Goal: Navigation & Orientation: Find specific page/section

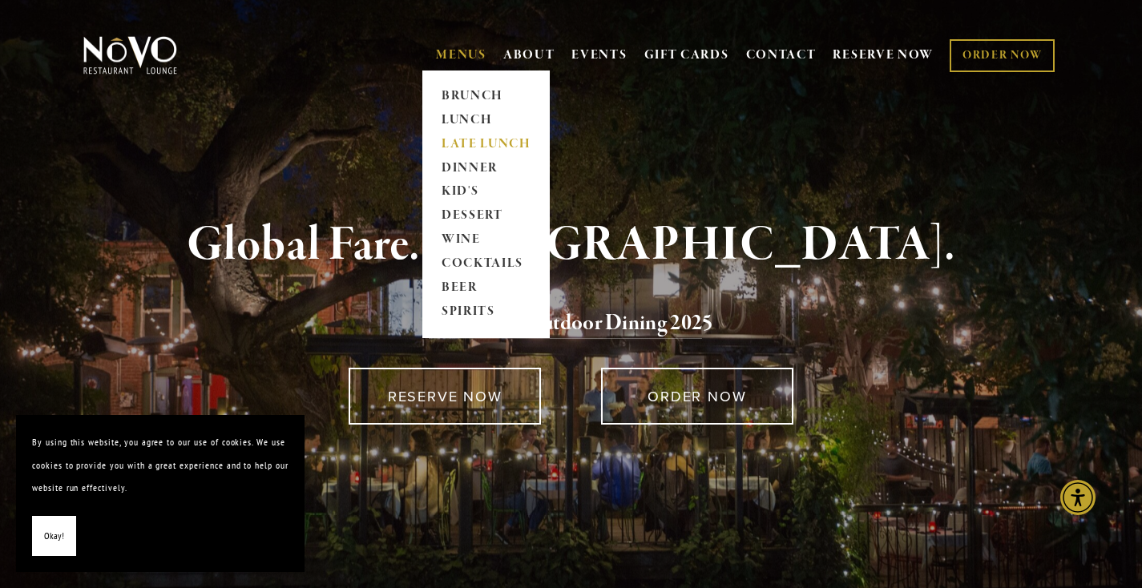
click at [482, 146] on link "LATE LUNCH" at bounding box center [486, 144] width 100 height 24
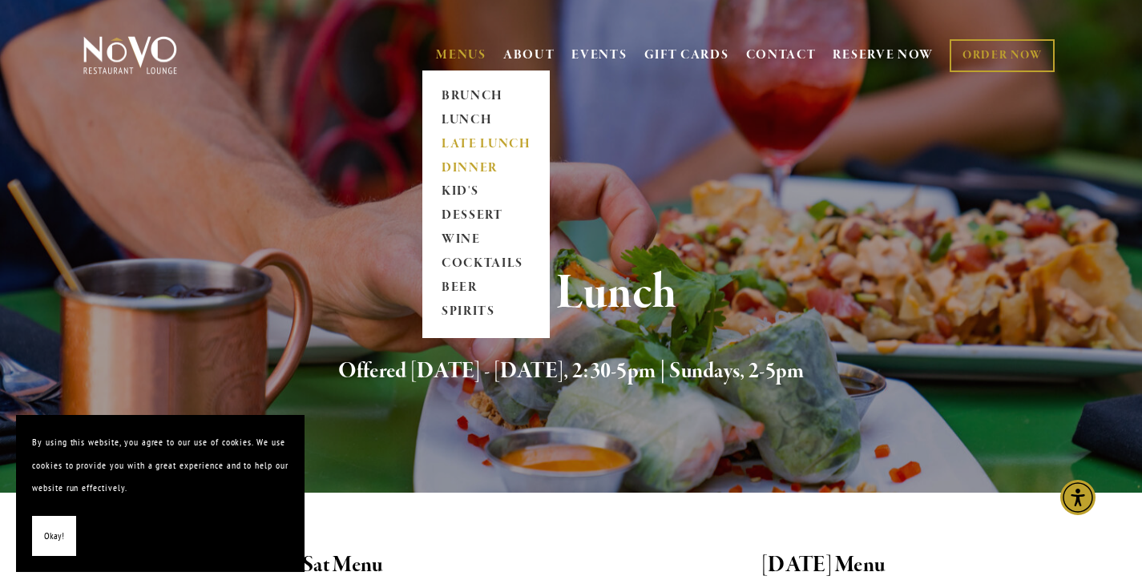
click at [479, 171] on link "DINNER" at bounding box center [486, 168] width 100 height 24
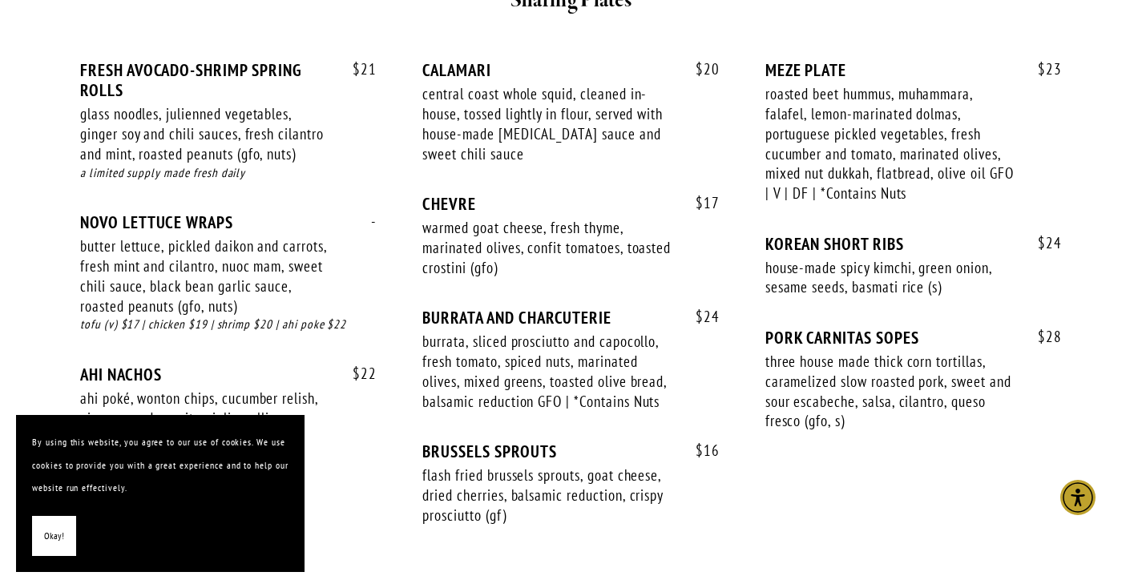
scroll to position [1122, 0]
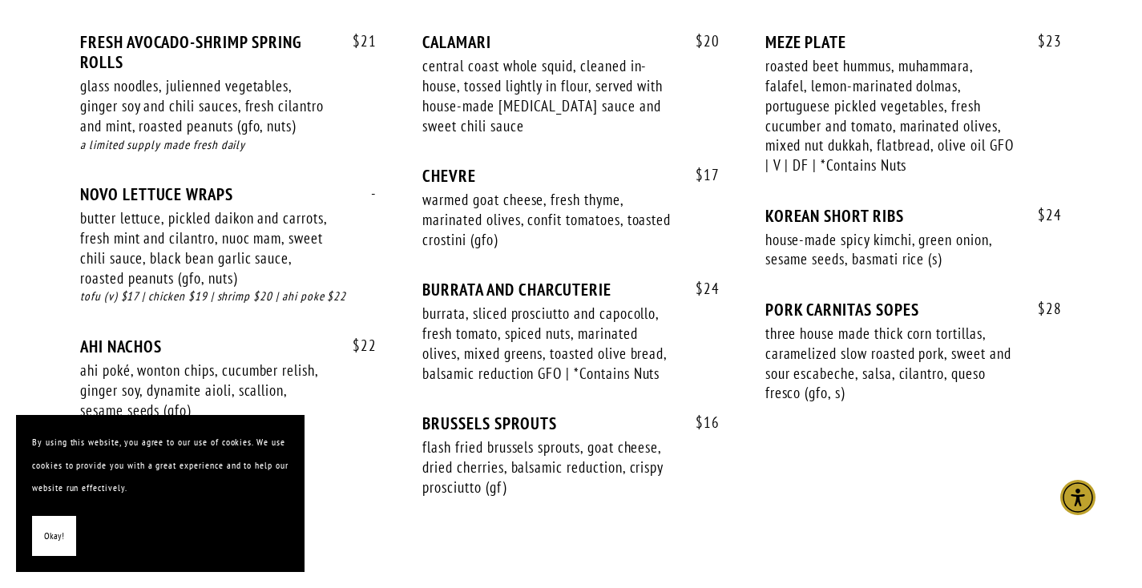
click at [49, 538] on span "Okay!" at bounding box center [54, 536] width 20 height 23
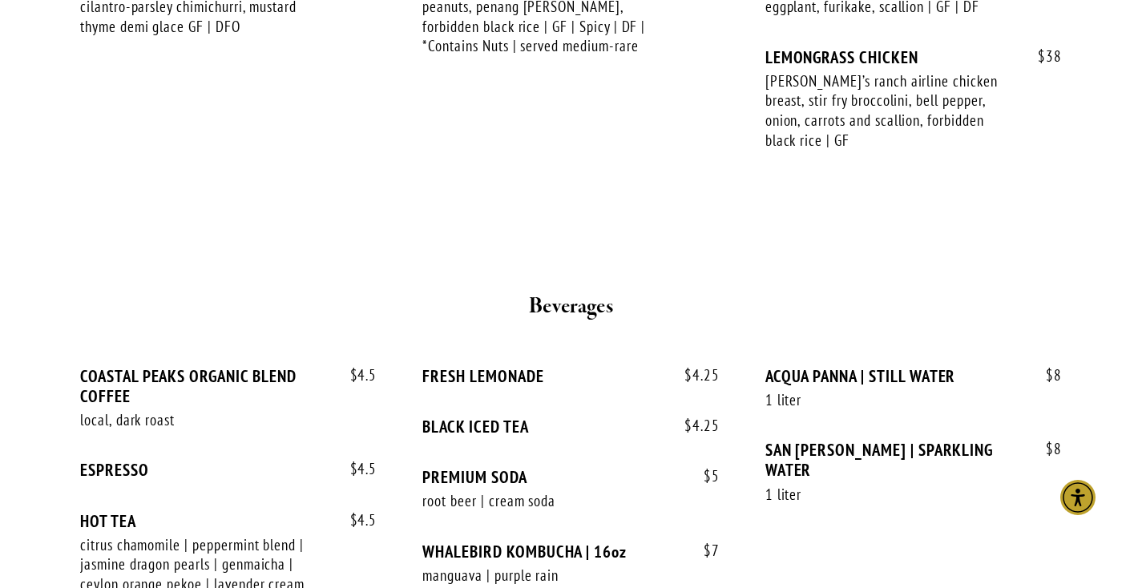
scroll to position [3045, 0]
